Goal: Navigation & Orientation: Find specific page/section

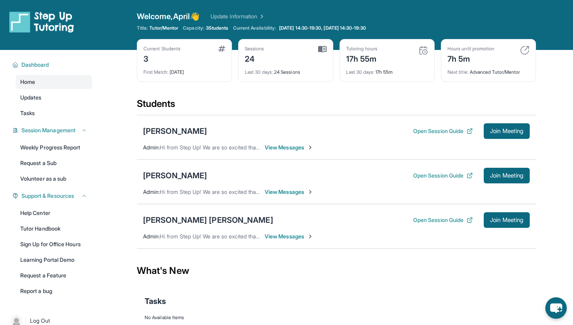
click at [216, 28] on span "3 Students" at bounding box center [217, 28] width 23 height 6
